Goal: Task Accomplishment & Management: Complete application form

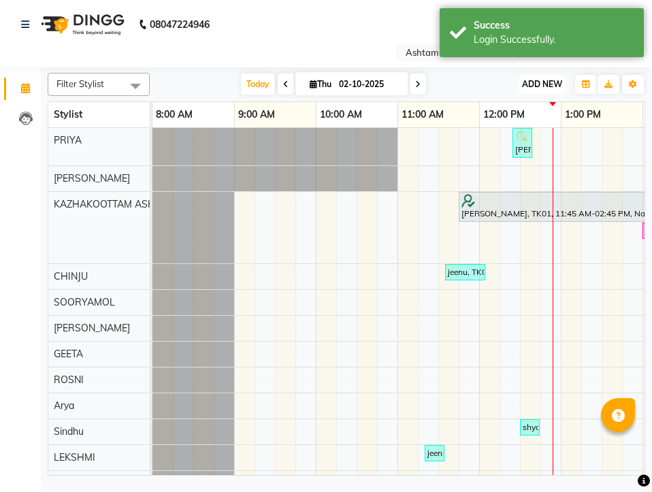
click at [552, 78] on button "ADD NEW Toggle Dropdown" at bounding box center [542, 84] width 47 height 19
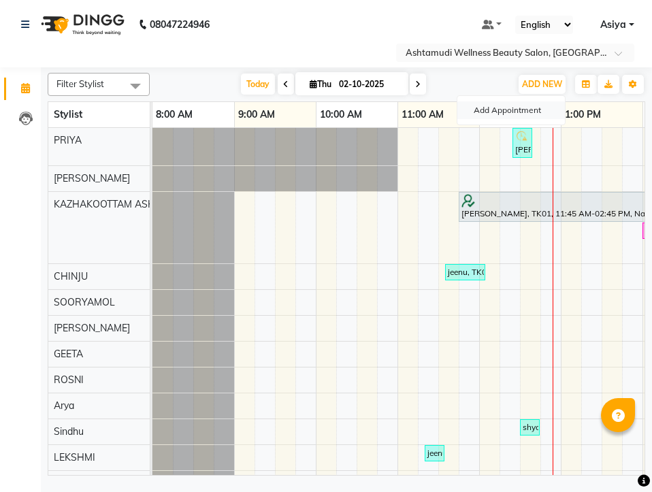
click at [540, 106] on button "Add Appointment" at bounding box center [511, 110] width 108 height 18
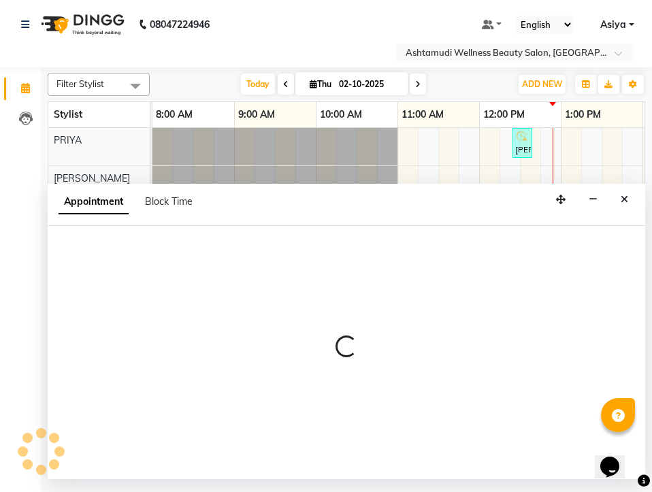
select select "tentative"
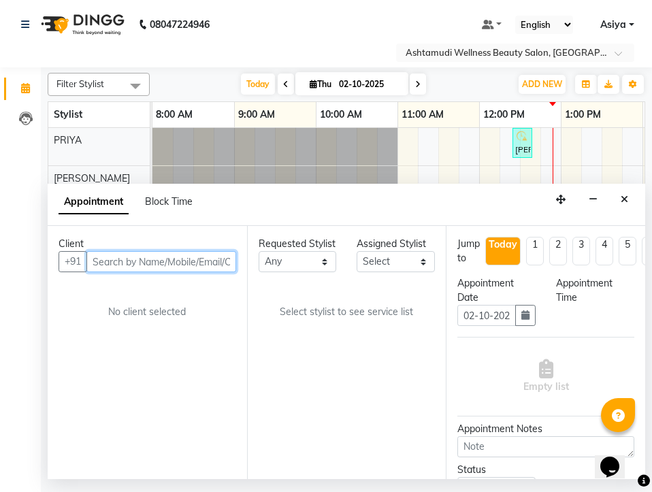
select select "540"
click at [382, 250] on div "Assigned Stylist" at bounding box center [396, 244] width 78 height 14
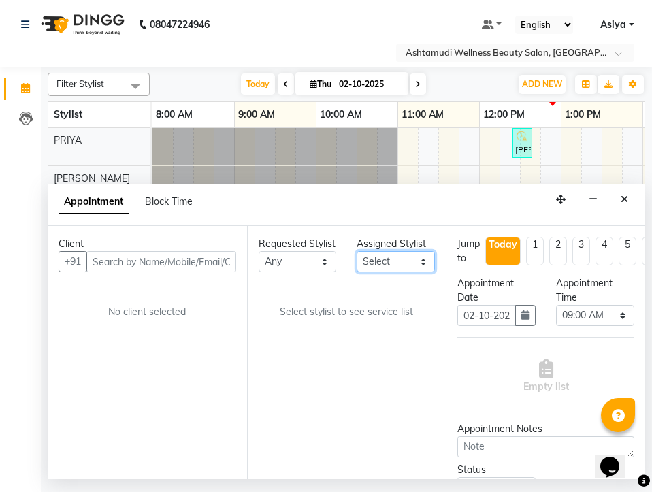
click at [383, 266] on select "Select [PERSON_NAME] ASHTAMUDI KRISHNA [PERSON_NAME] [PERSON_NAME] Gopal PRIYA …" at bounding box center [396, 261] width 78 height 21
select select "27528"
click at [357, 251] on select "Select [PERSON_NAME] ASHTAMUDI KRISHNA [PERSON_NAME] [PERSON_NAME] Gopal PRIYA …" at bounding box center [396, 261] width 78 height 21
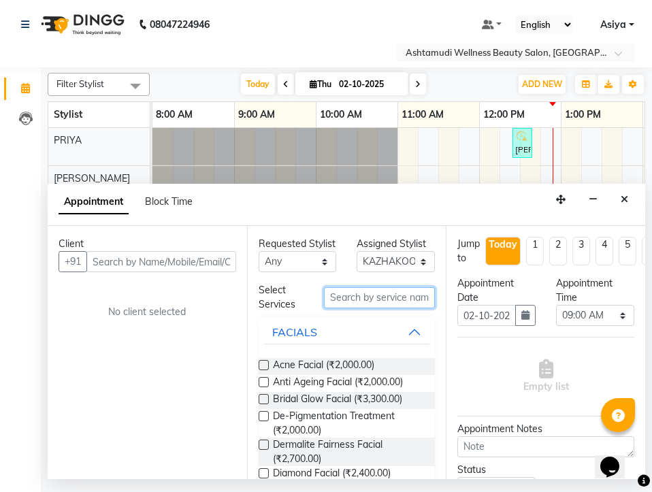
click at [362, 308] on input "text" at bounding box center [379, 297] width 111 height 21
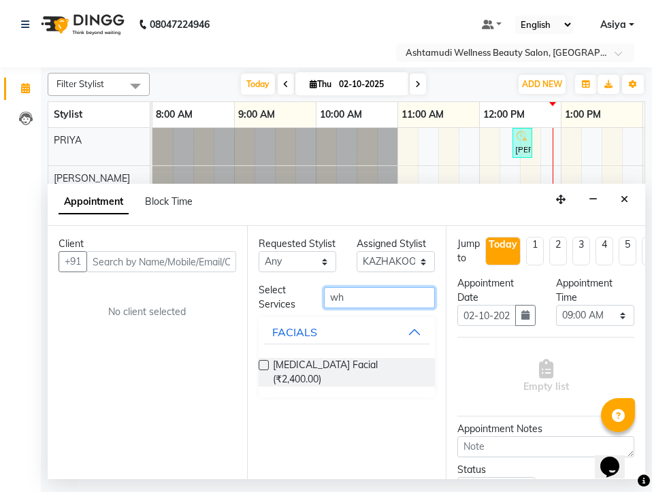
type input "wh"
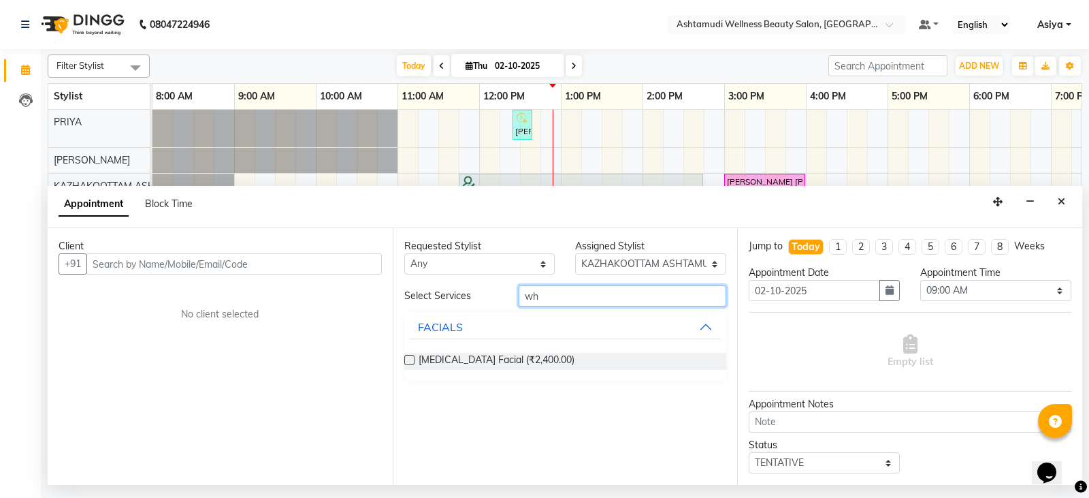
click at [634, 294] on input "wh" at bounding box center [623, 295] width 208 height 21
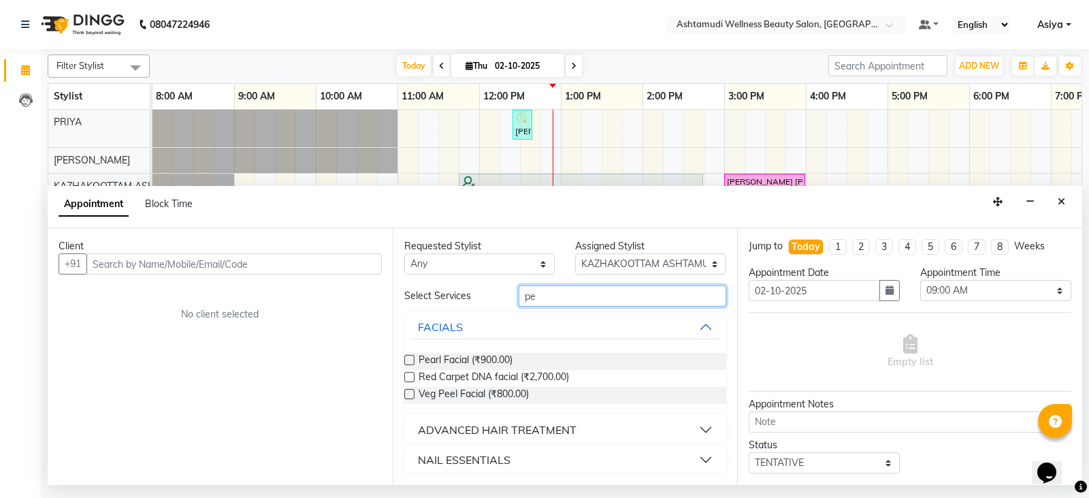
type input "ped"
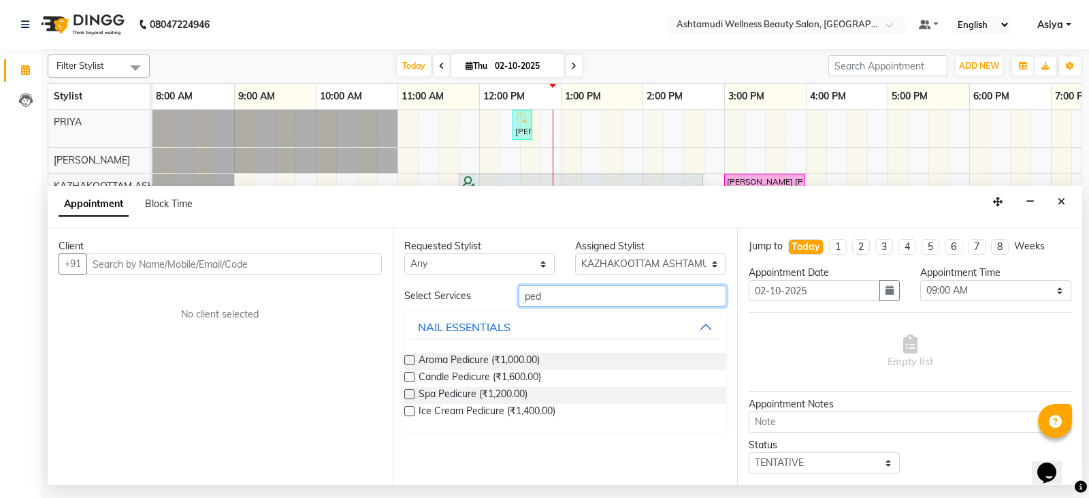
click at [627, 293] on input "ped" at bounding box center [623, 295] width 208 height 21
type input "mani"
click at [410, 362] on label at bounding box center [409, 360] width 10 height 10
click at [410, 362] on input "checkbox" at bounding box center [408, 361] width 9 height 9
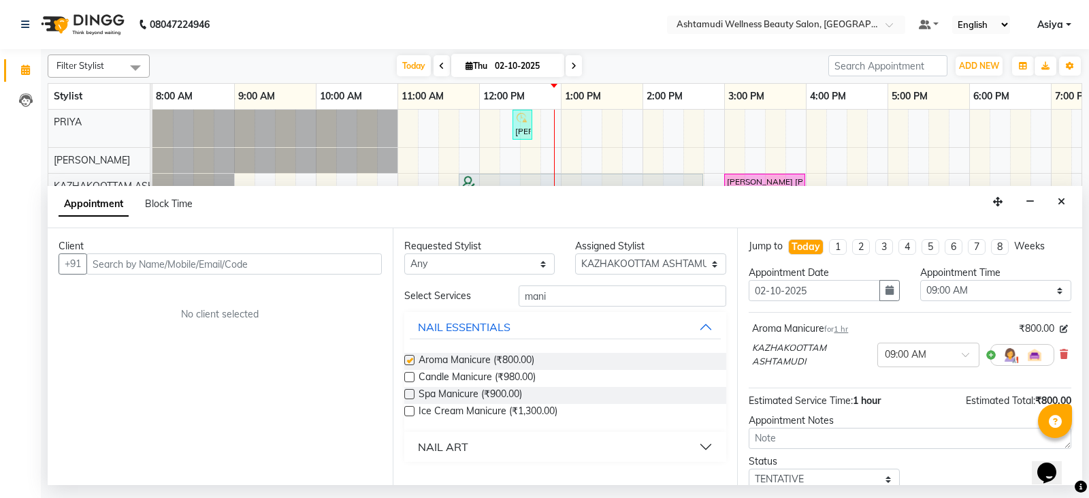
checkbox input "false"
drag, startPoint x: 562, startPoint y: 294, endPoint x: 481, endPoint y: 296, distance: 81.0
click at [481, 296] on div "Select Services mani" at bounding box center [565, 295] width 343 height 21
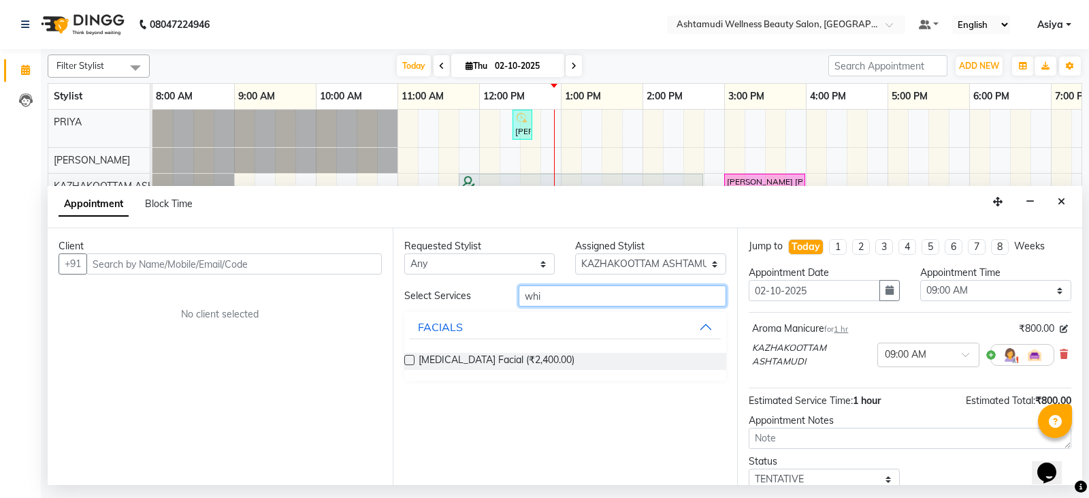
type input "whi"
click at [408, 366] on div at bounding box center [408, 362] width 9 height 14
click at [410, 364] on label at bounding box center [409, 360] width 10 height 10
click at [410, 364] on input "checkbox" at bounding box center [408, 361] width 9 height 9
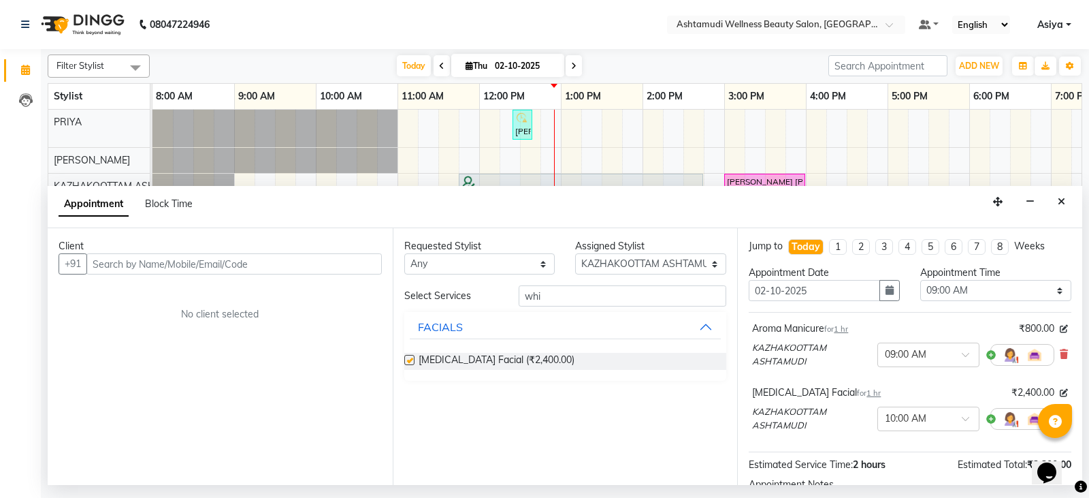
checkbox input "false"
drag, startPoint x: 562, startPoint y: 290, endPoint x: 442, endPoint y: 323, distance: 124.8
click at [442, 323] on div "Select Services whi FACIALS [MEDICAL_DATA] Facial (₹2,400.00)" at bounding box center [565, 332] width 323 height 95
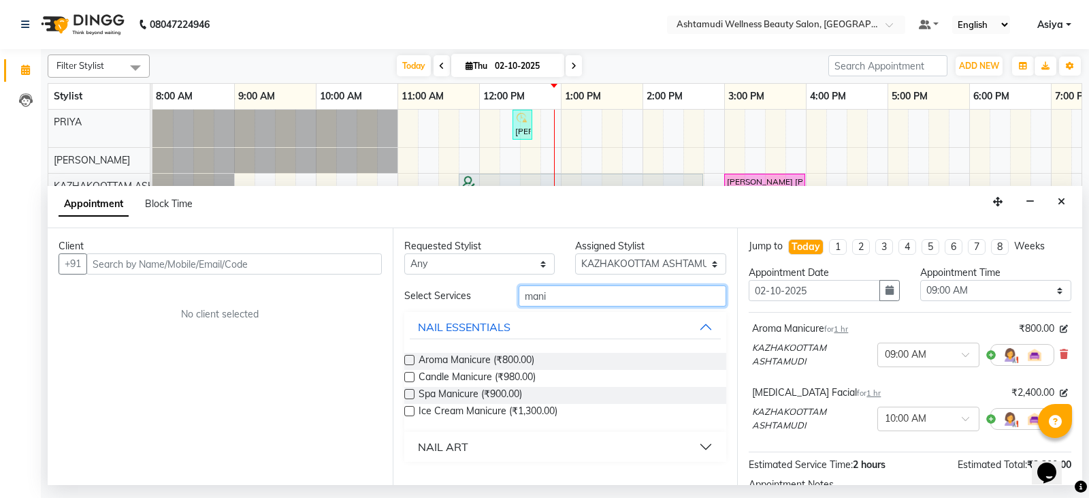
drag, startPoint x: 556, startPoint y: 297, endPoint x: 504, endPoint y: 298, distance: 52.4
click at [504, 298] on div "Select Services mani" at bounding box center [565, 295] width 343 height 21
type input "mani"
click at [560, 293] on input "mani" at bounding box center [623, 295] width 208 height 21
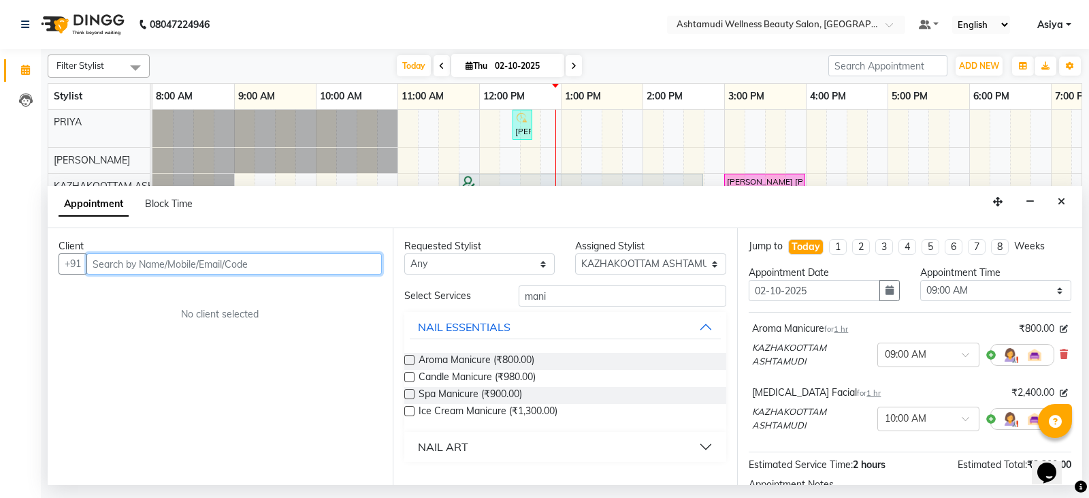
click at [225, 255] on input "text" at bounding box center [233, 263] width 295 height 21
paste input "7561872317"
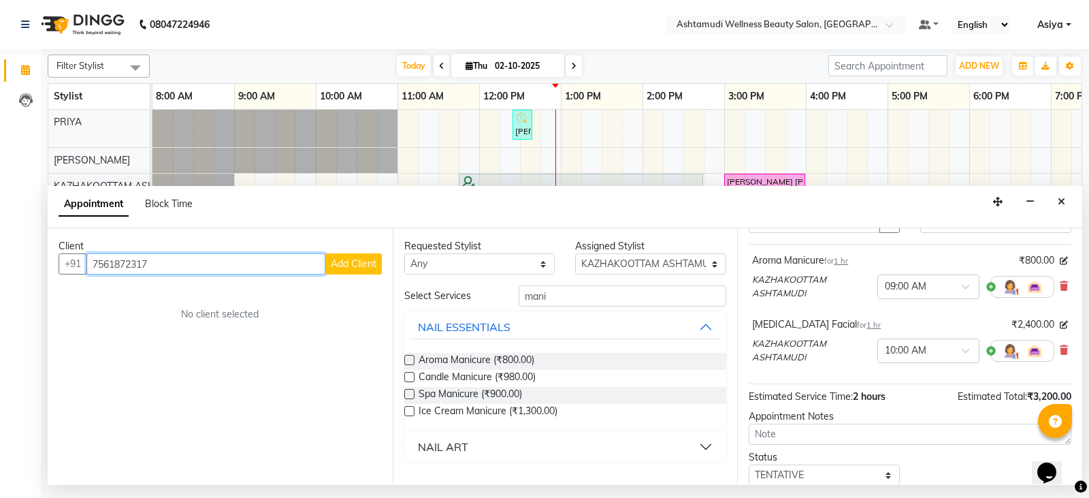
scroll to position [136, 0]
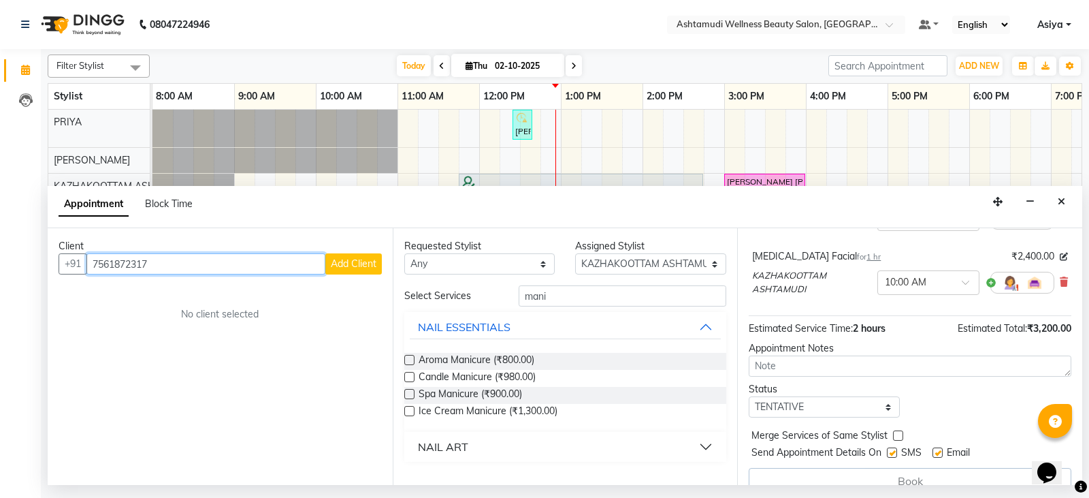
type input "7561872317"
click at [357, 265] on span "Add Client" at bounding box center [354, 263] width 46 height 12
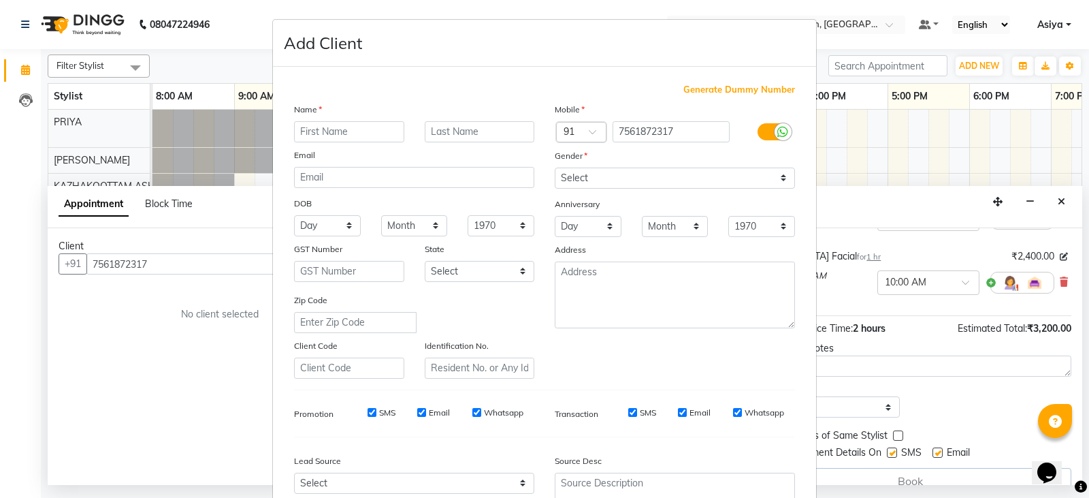
click at [333, 130] on input "text" at bounding box center [349, 131] width 110 height 21
type input "[PERSON_NAME]"
click at [651, 188] on select "Select [DEMOGRAPHIC_DATA] [DEMOGRAPHIC_DATA] Other Prefer Not To Say" at bounding box center [675, 177] width 240 height 21
select select "[DEMOGRAPHIC_DATA]"
click at [555, 167] on select "Select [DEMOGRAPHIC_DATA] [DEMOGRAPHIC_DATA] Other Prefer Not To Say" at bounding box center [675, 177] width 240 height 21
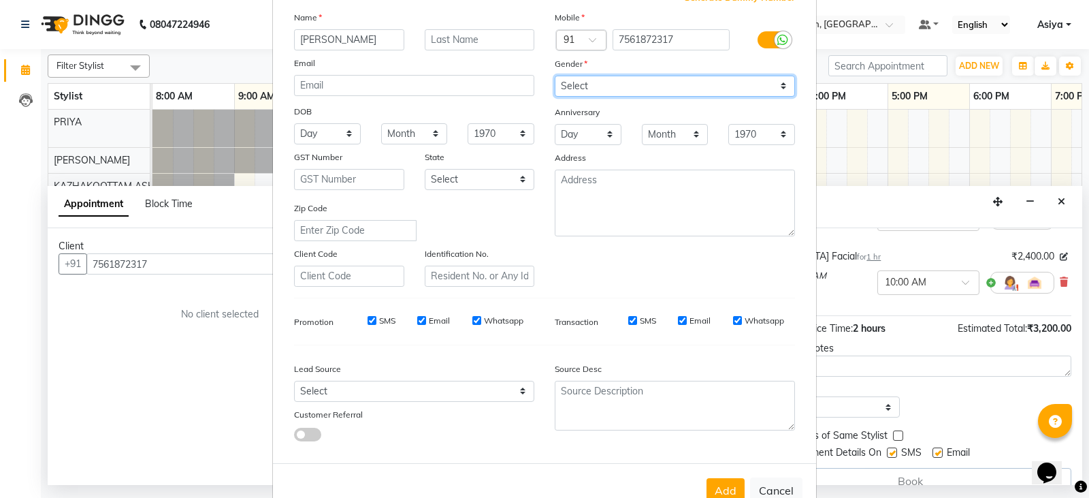
scroll to position [131, 0]
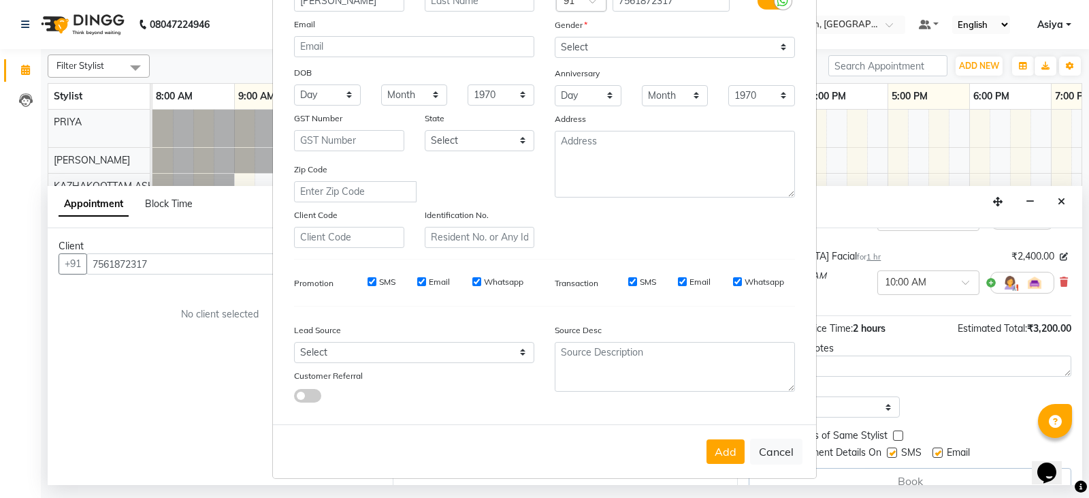
click at [651, 432] on div "Add Cancel" at bounding box center [544, 451] width 543 height 54
click at [651, 444] on button "Add" at bounding box center [726, 451] width 38 height 25
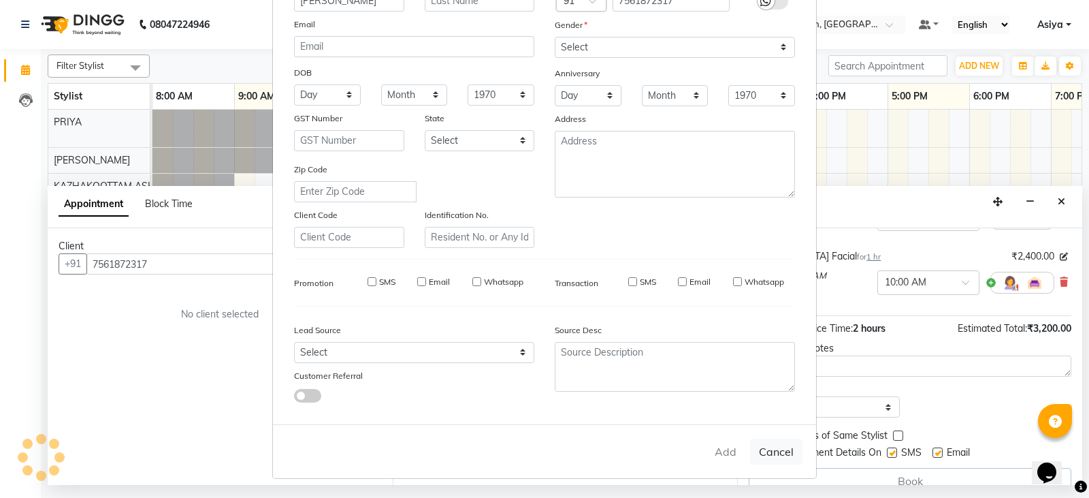
type input "75******17"
select select
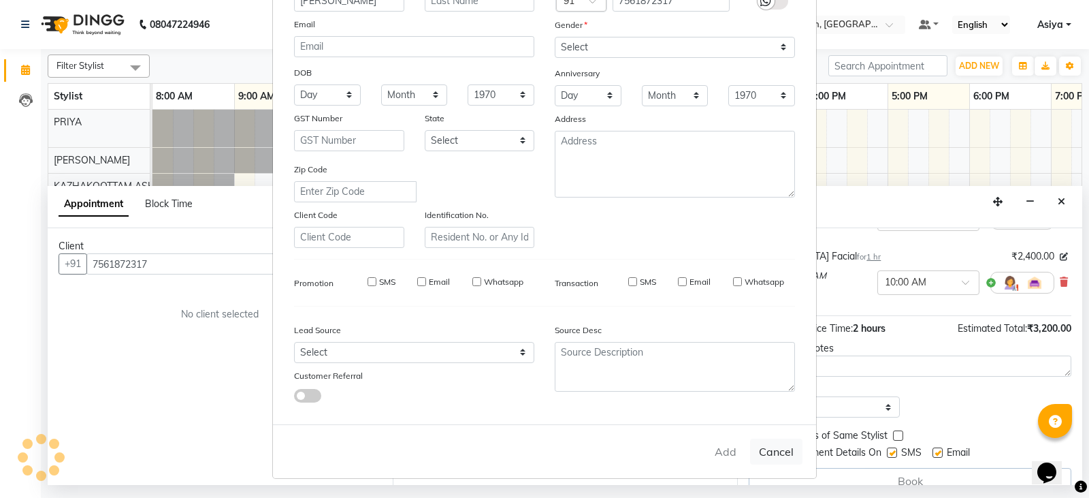
select select
checkbox input "false"
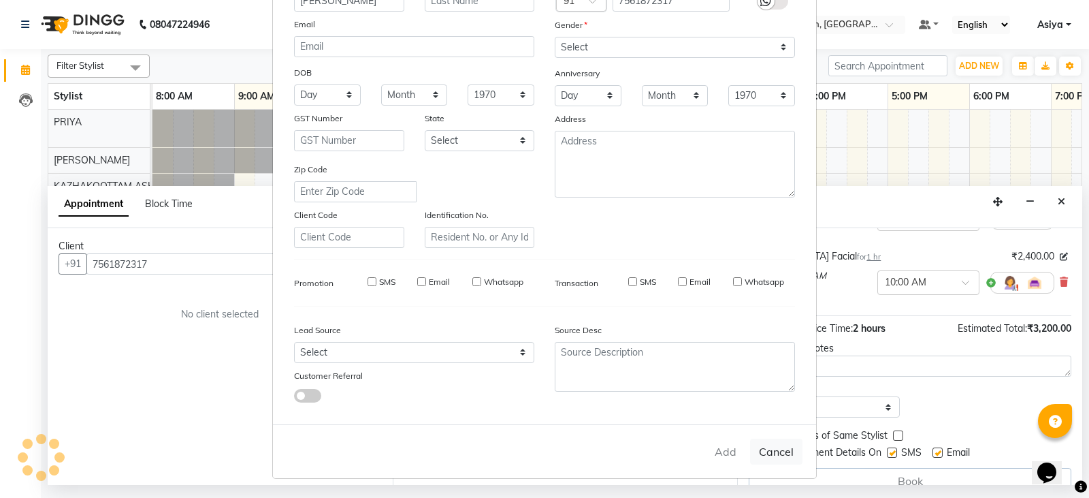
checkbox input "false"
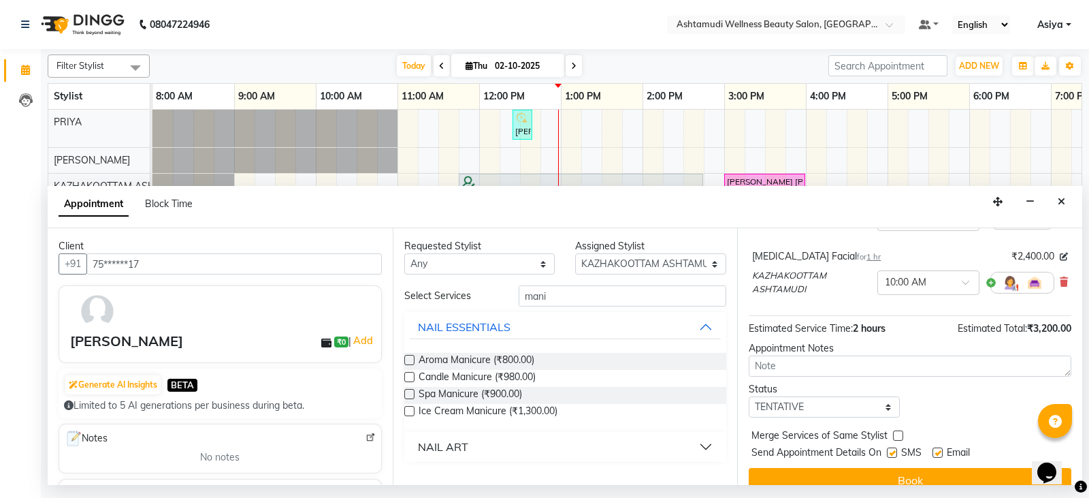
click at [478, 447] on button "NAIL ART" at bounding box center [566, 446] width 312 height 25
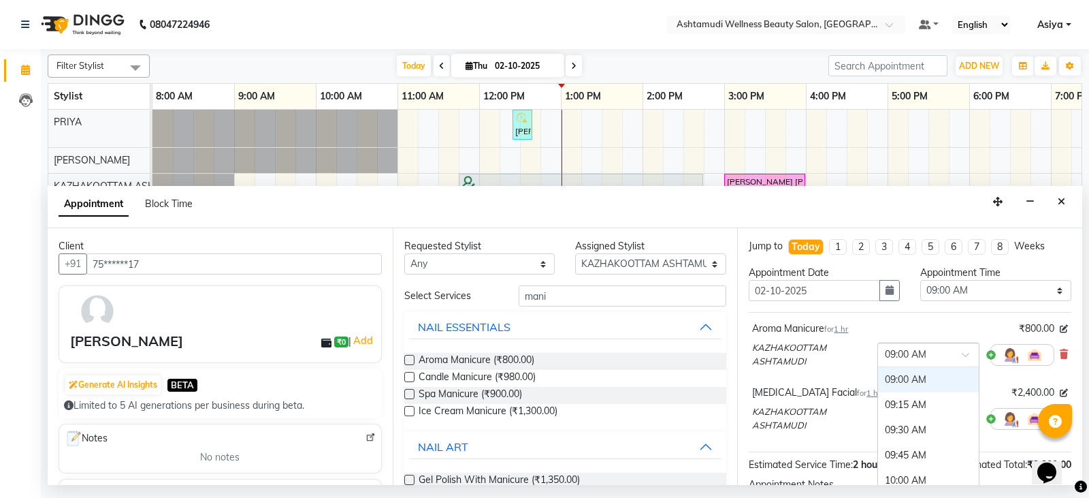
click at [651, 358] on input "text" at bounding box center [915, 353] width 60 height 14
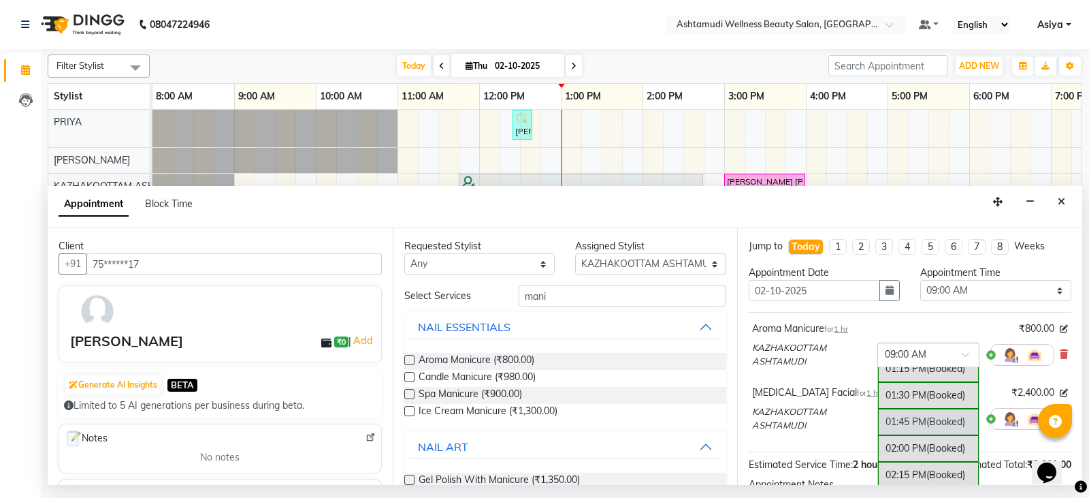
scroll to position [476, 0]
click at [651, 409] on div "02:00 PM (Booked)" at bounding box center [928, 419] width 101 height 27
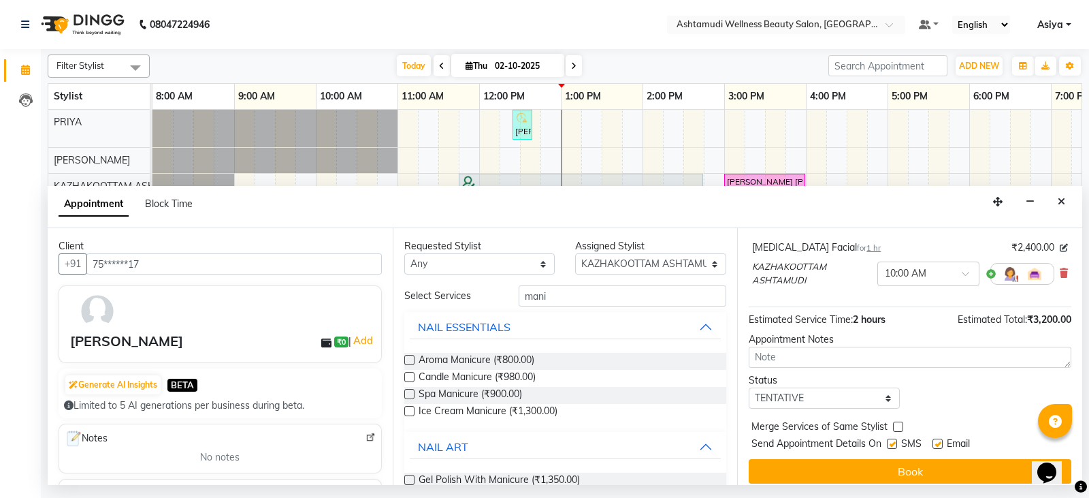
scroll to position [169, 0]
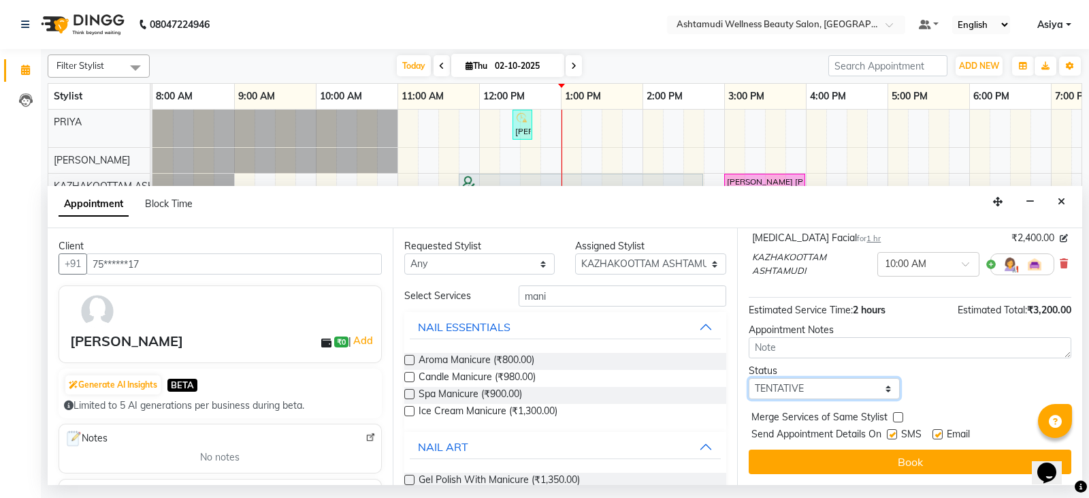
click at [651, 384] on select "Select TENTATIVE CONFIRM CHECK-IN UPCOMING" at bounding box center [824, 388] width 151 height 21
select select "confirm booking"
click at [651, 378] on select "Select TENTATIVE CONFIRM CHECK-IN UPCOMING" at bounding box center [824, 388] width 151 height 21
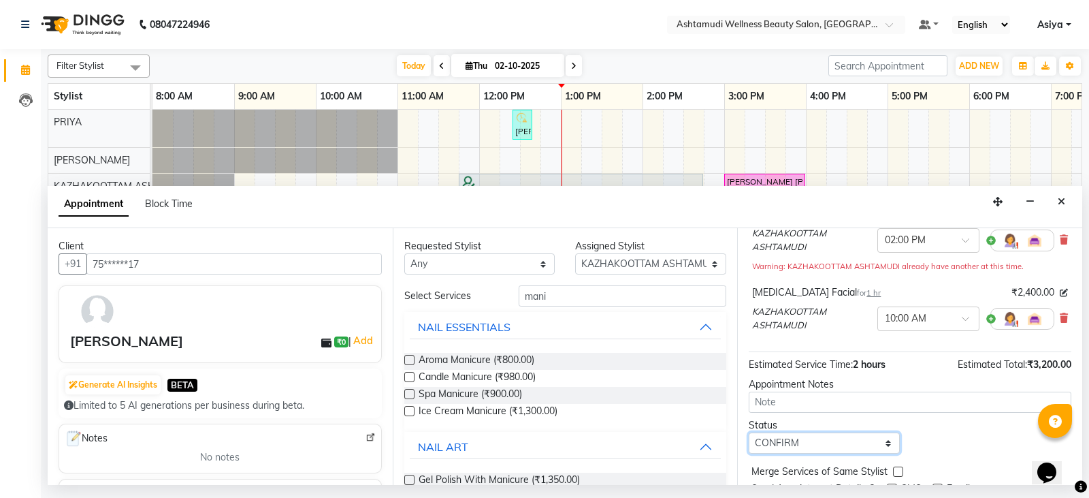
scroll to position [33, 0]
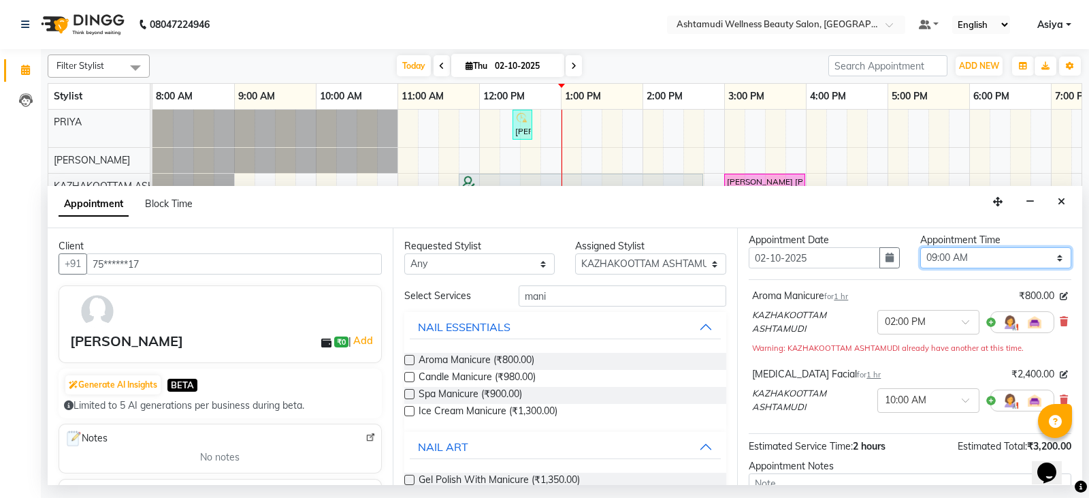
click at [651, 250] on select "Select 09:00 AM 09:15 AM 09:30 AM 09:45 AM 10:00 AM 10:15 AM 10:30 AM 10:45 AM …" at bounding box center [995, 257] width 151 height 21
select select "840"
click at [651, 247] on select "Select 09:00 AM 09:15 AM 09:30 AM 09:45 AM 10:00 AM 10:15 AM 10:30 AM 10:45 AM …" at bounding box center [995, 257] width 151 height 21
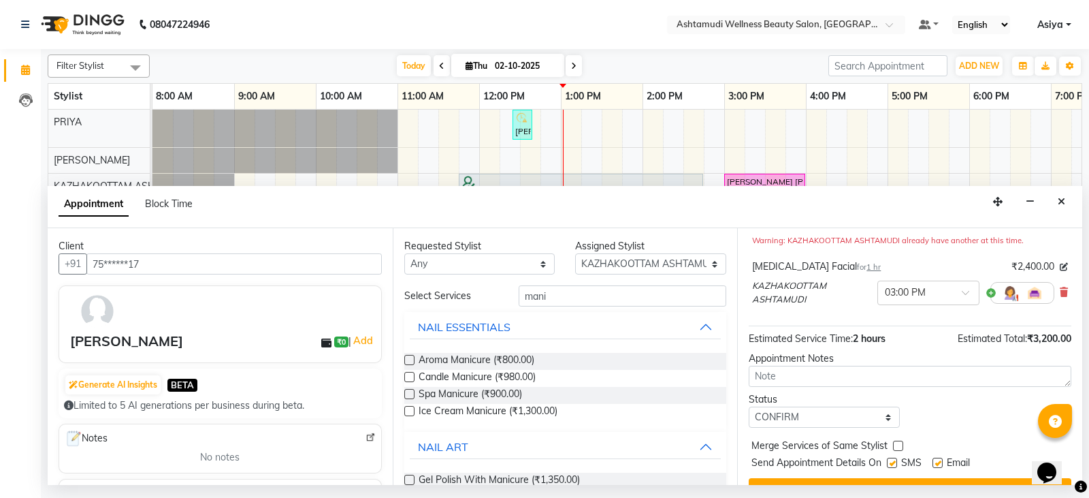
scroll to position [169, 0]
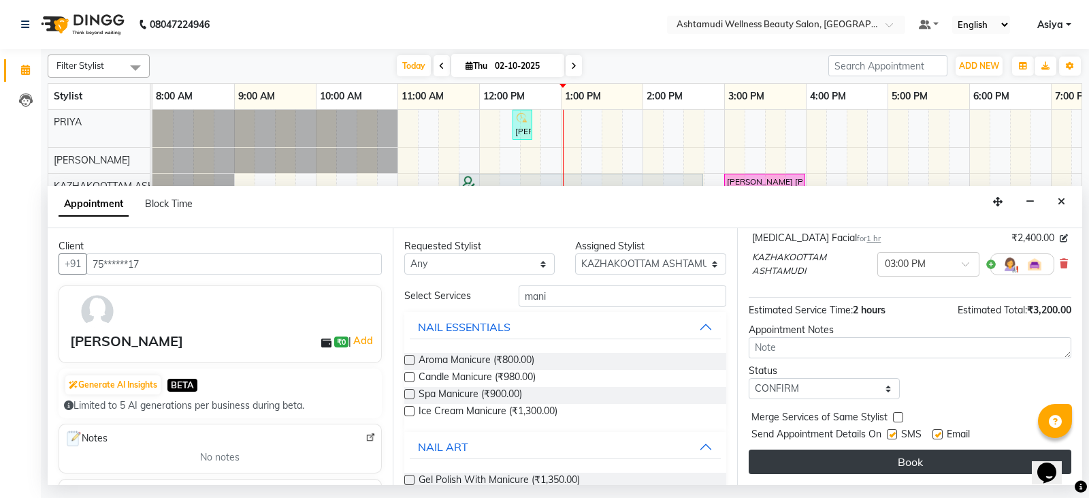
click at [651, 458] on button "Book" at bounding box center [910, 461] width 323 height 25
